Goal: Information Seeking & Learning: Learn about a topic

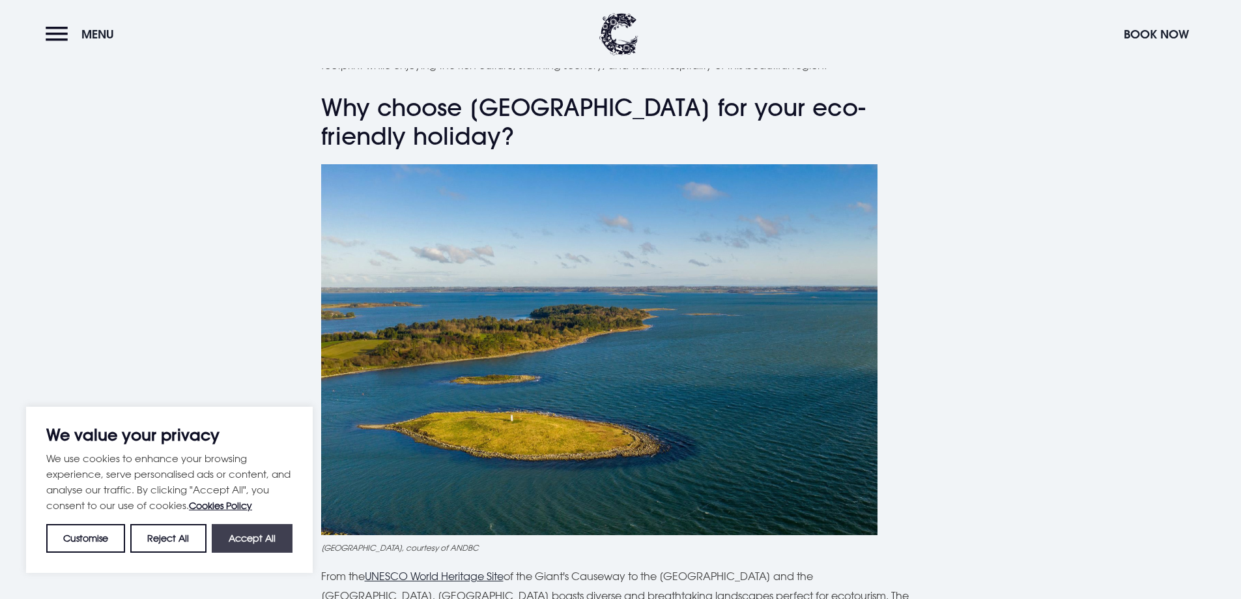
scroll to position [326, 0]
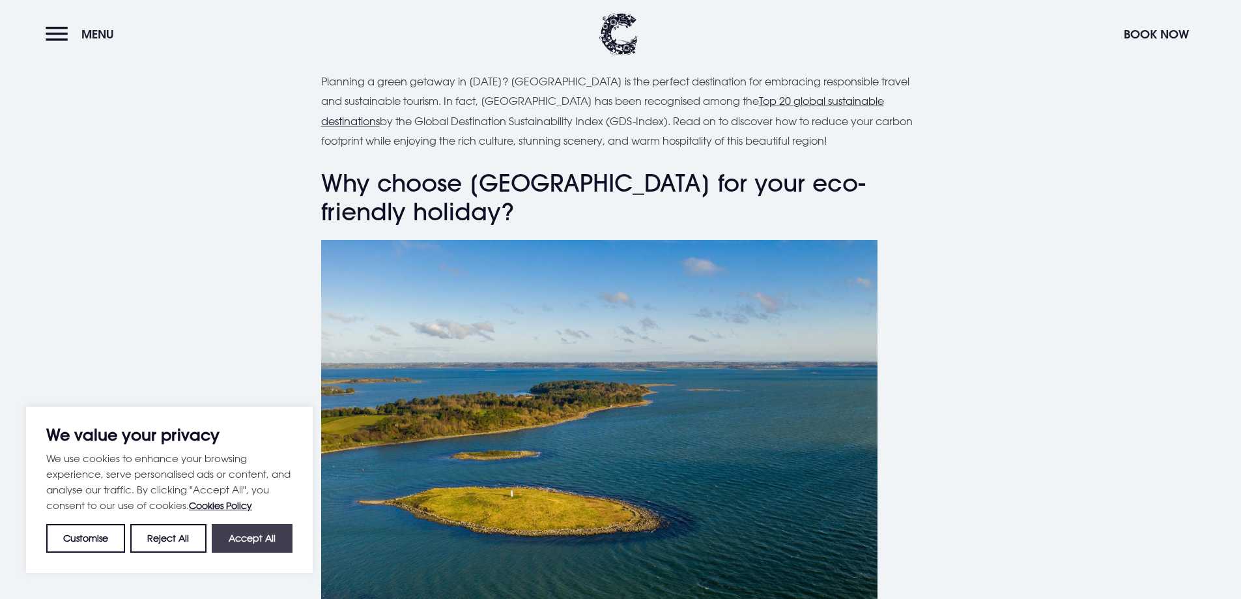
click at [253, 537] on button "Accept All" at bounding box center [252, 538] width 81 height 29
checkbox input "true"
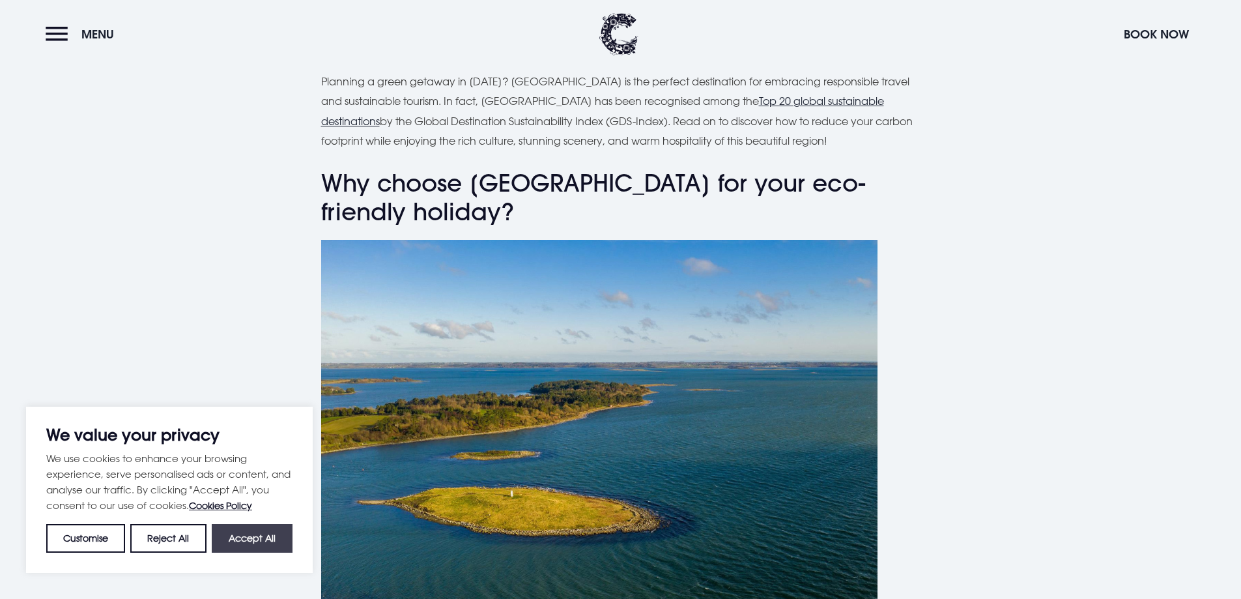
checkbox input "true"
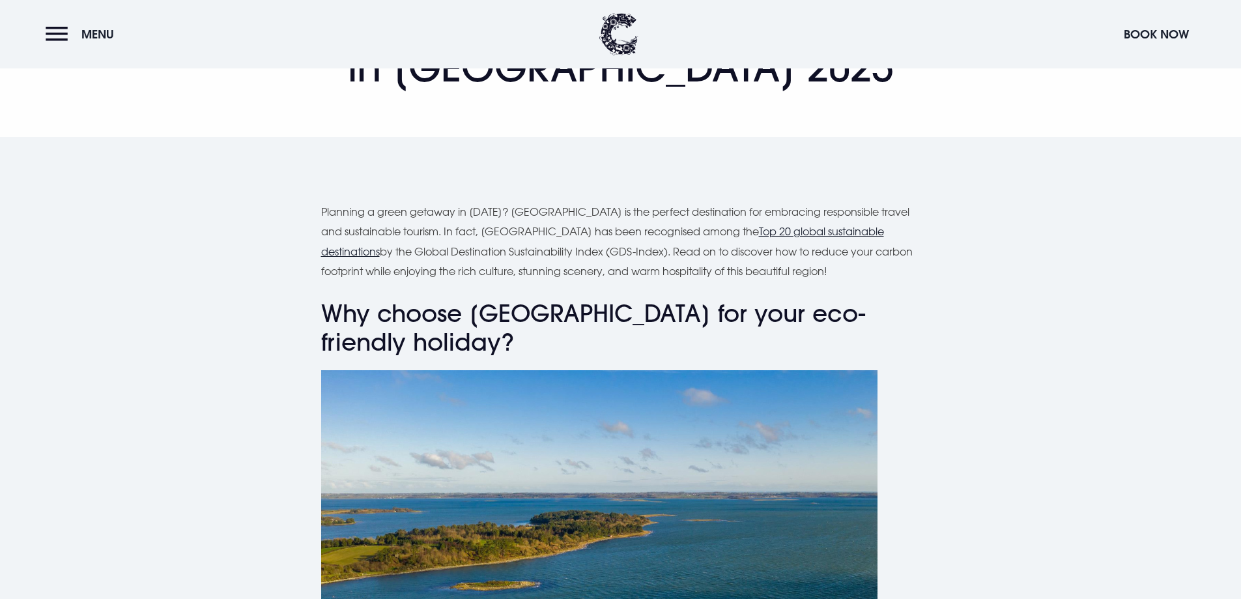
scroll to position [0, 0]
